Goal: Task Accomplishment & Management: Use online tool/utility

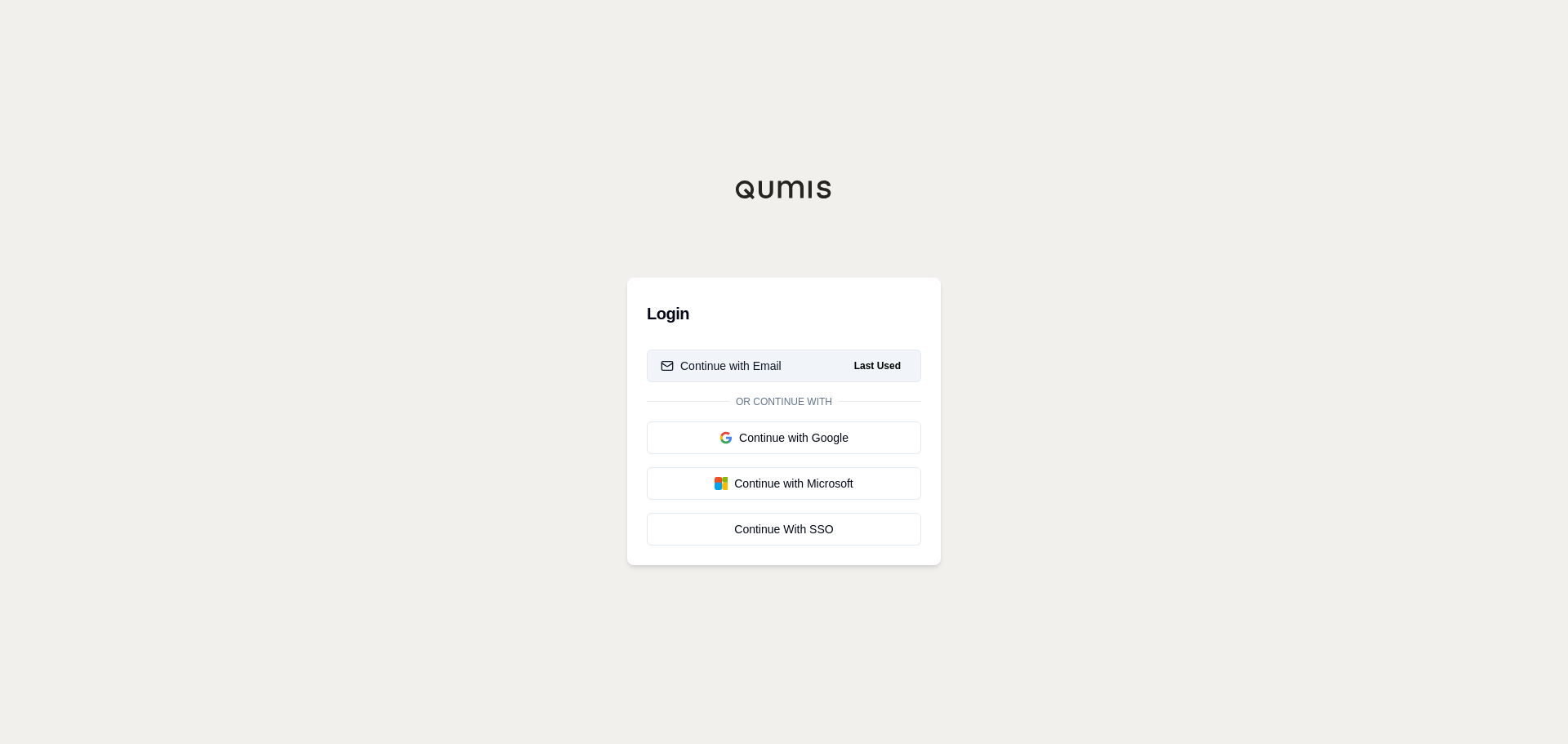
click at [776, 359] on div "Continue with Email" at bounding box center [722, 366] width 121 height 17
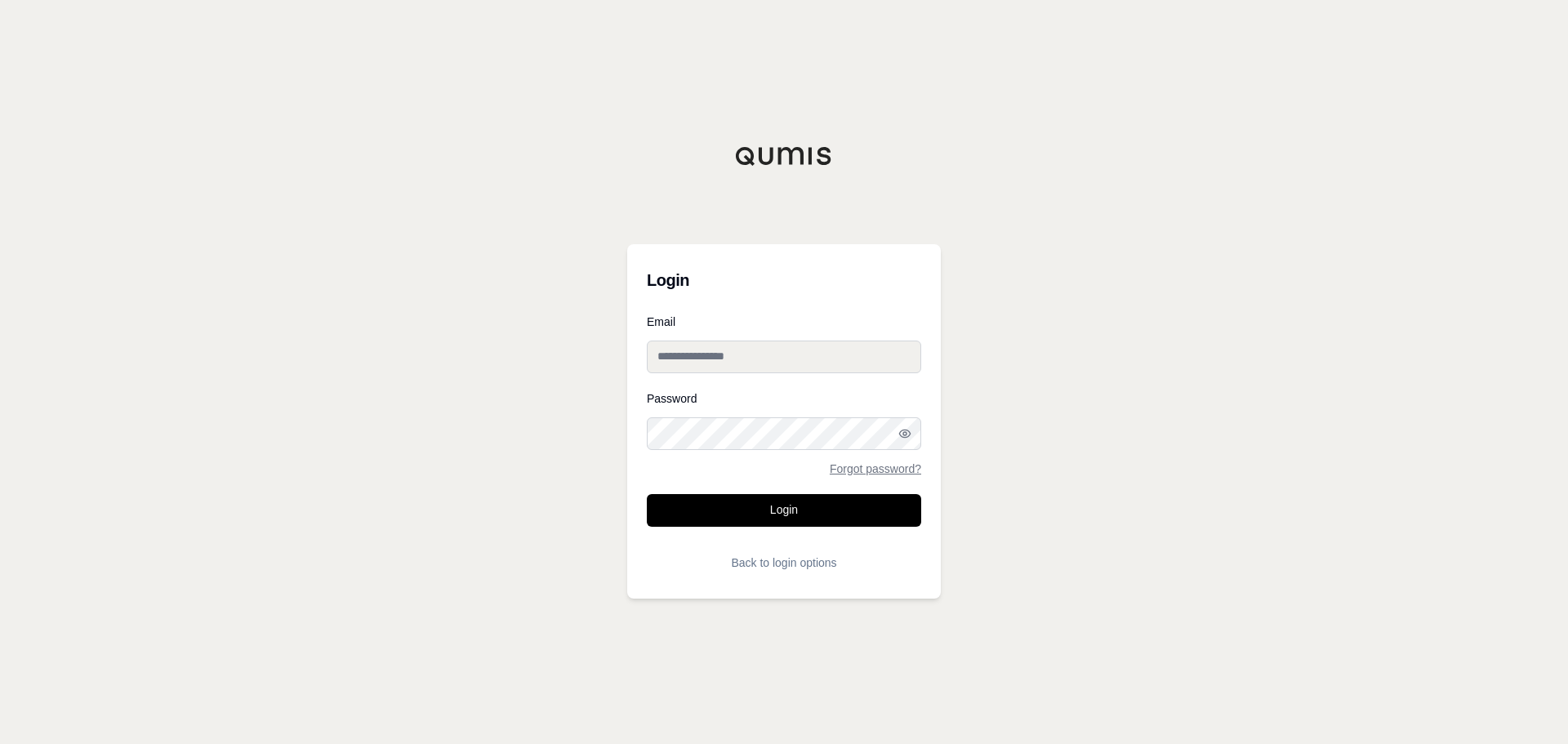
type input "**********"
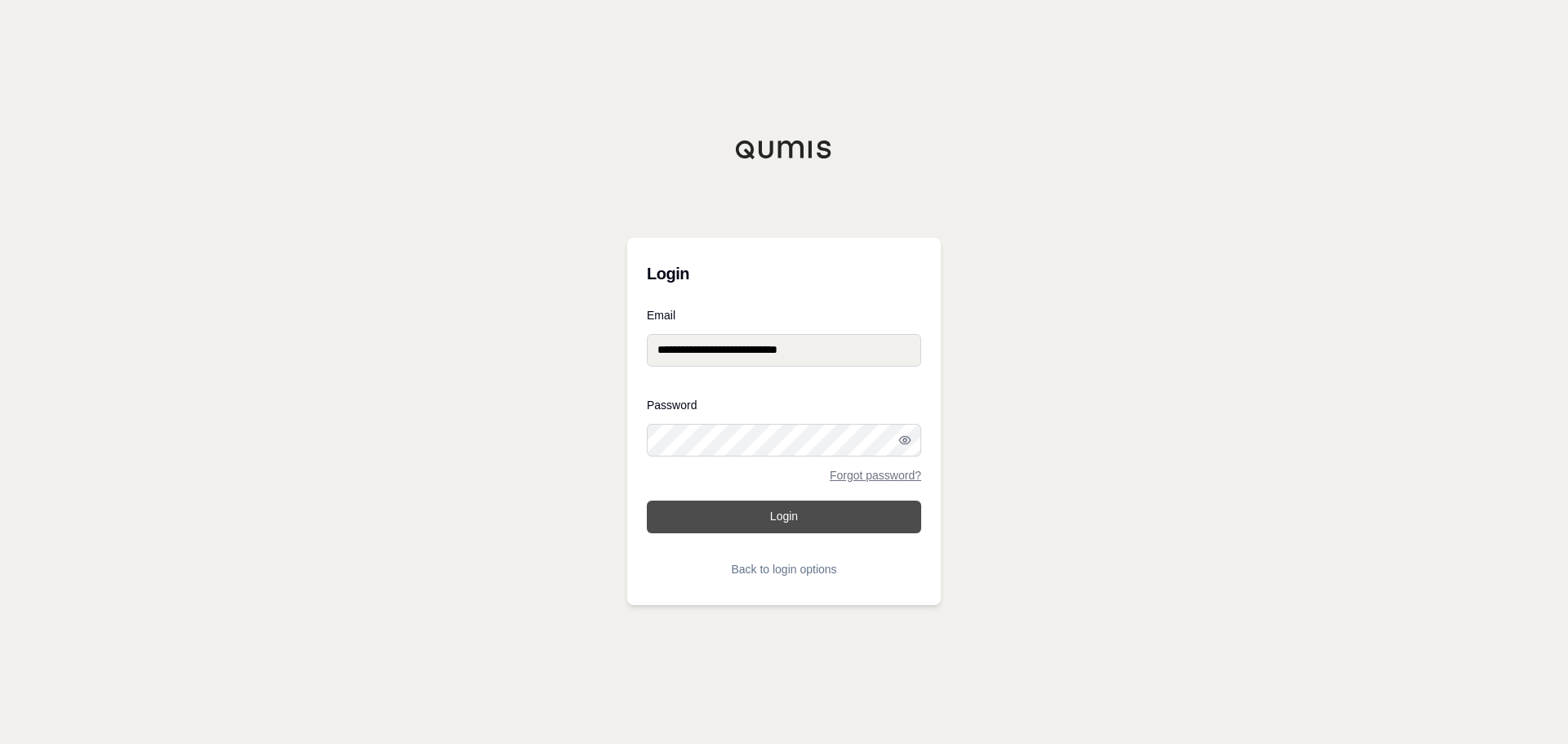
click at [775, 515] on button "Login" at bounding box center [784, 517] width 274 height 33
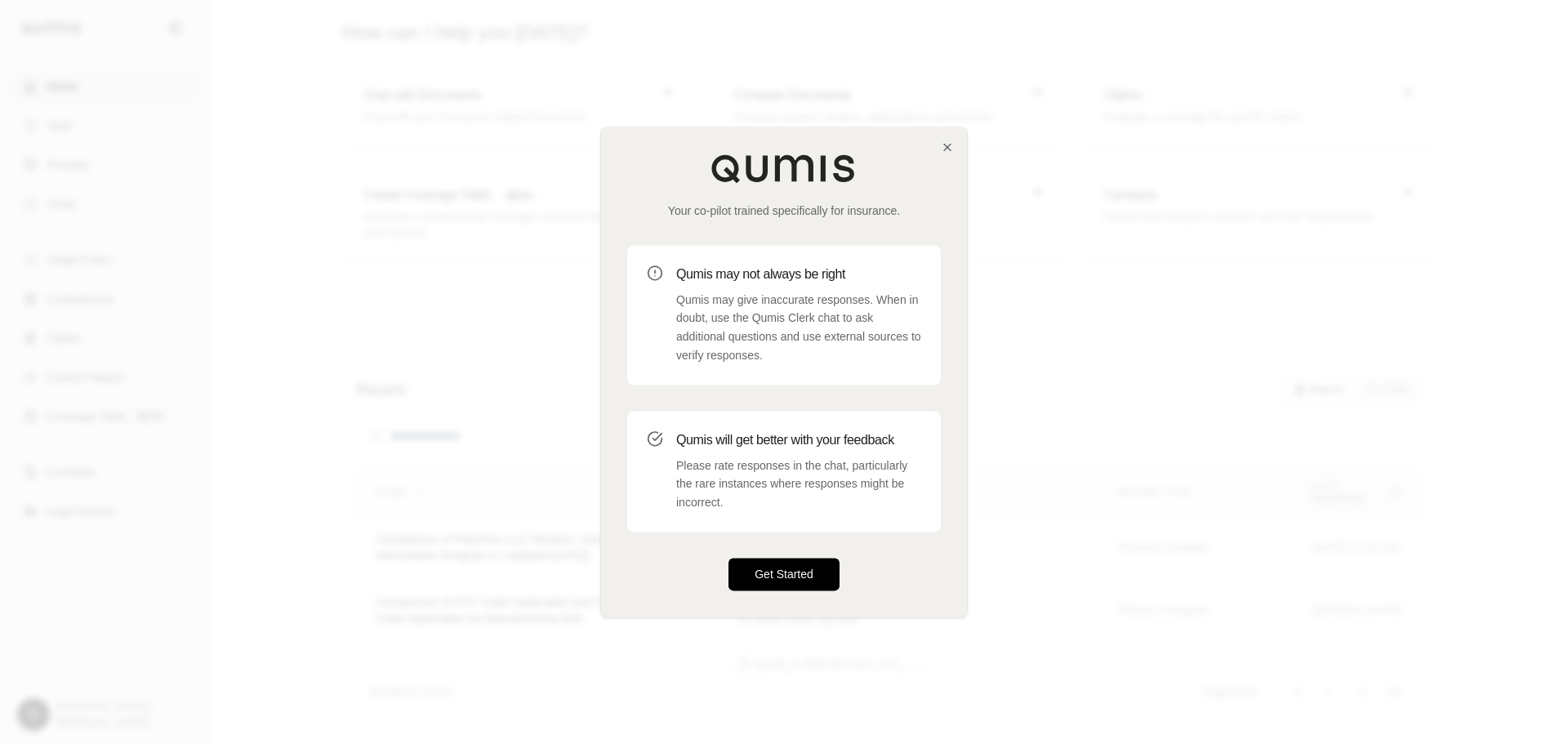
click at [783, 567] on button "Get Started" at bounding box center [783, 573] width 111 height 33
